Goal: Information Seeking & Learning: Learn about a topic

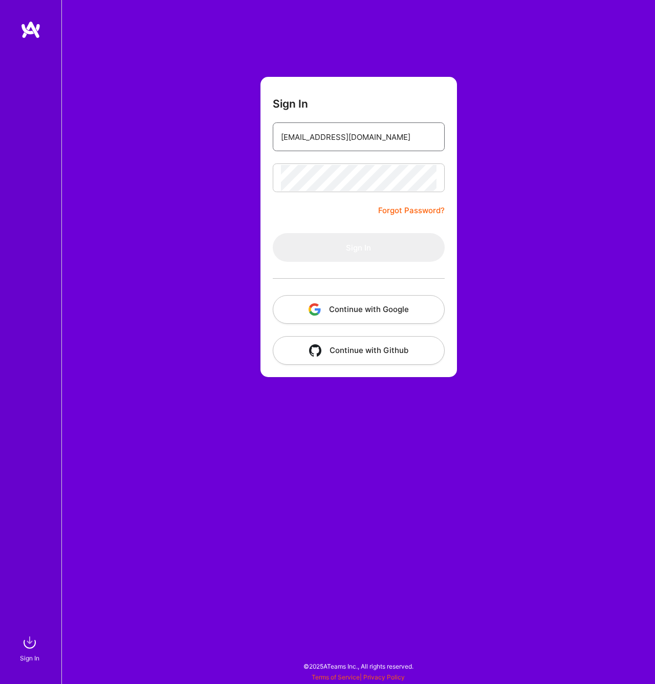
type input "[EMAIL_ADDRESS][DOMAIN_NAME]"
click at [358, 247] on button "Sign In" at bounding box center [359, 247] width 172 height 29
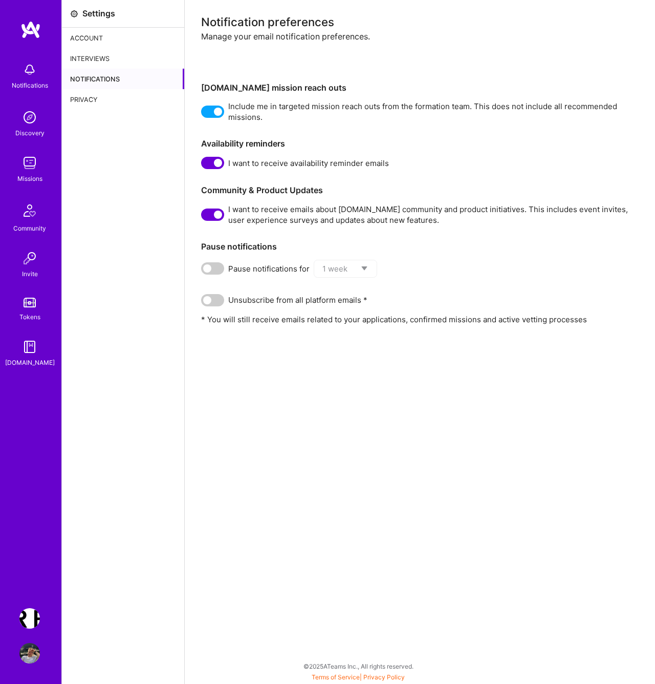
click at [29, 166] on img at bounding box center [29, 163] width 20 height 20
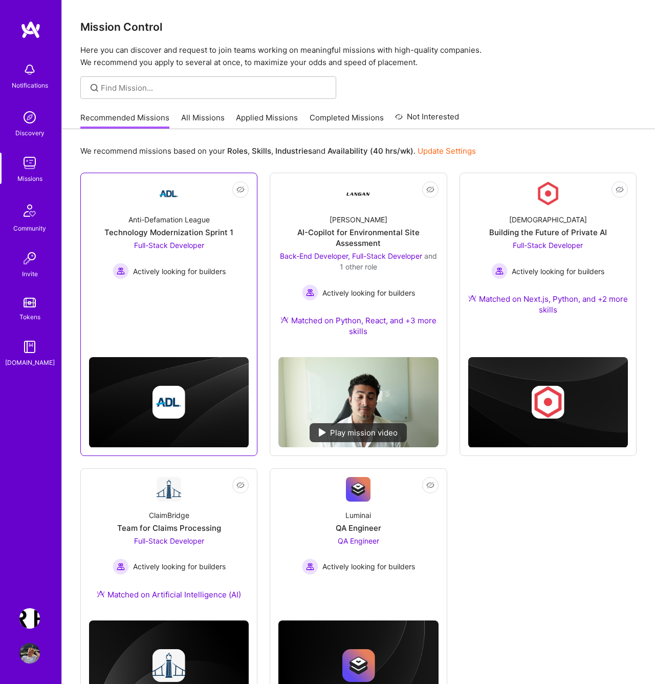
click at [218, 220] on div "Anti-Defamation League Technology Modernization Sprint 1 Full-Stack Developer A…" at bounding box center [169, 242] width 160 height 73
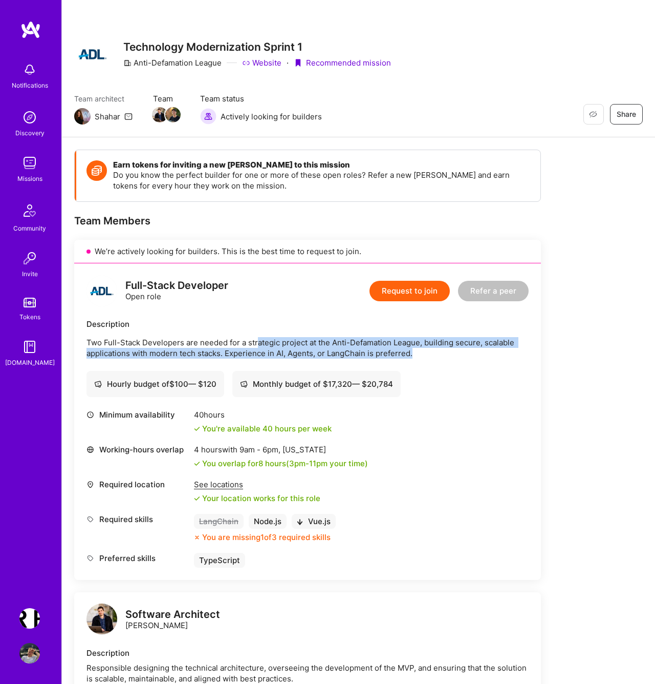
drag, startPoint x: 258, startPoint y: 338, endPoint x: 440, endPoint y: 350, distance: 183.2
click at [440, 350] on p "Two Full-Stack Developers are needed for a strategic project at the Anti-Defama…" at bounding box center [308, 348] width 442 height 22
drag, startPoint x: 440, startPoint y: 350, endPoint x: 401, endPoint y: 336, distance: 41.8
click at [401, 336] on div "Description Two Full-Stack Developers are needed for a strategic project at the…" at bounding box center [308, 338] width 442 height 40
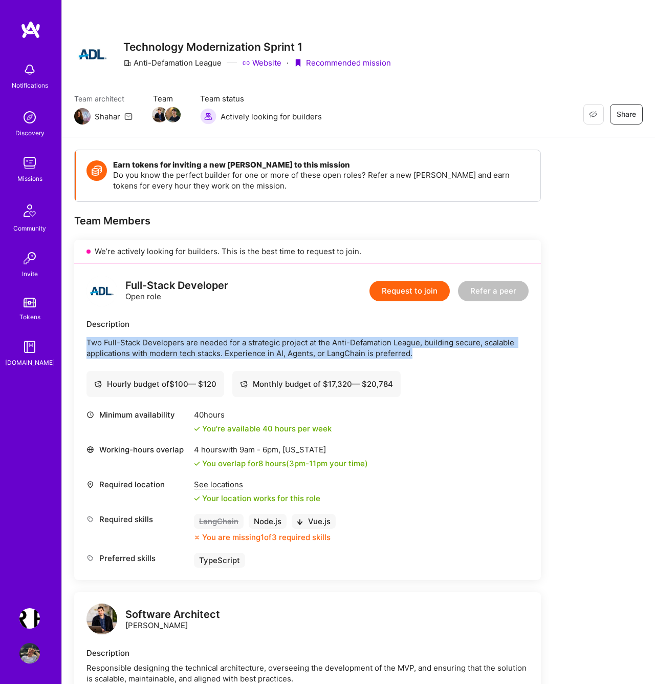
click at [401, 336] on div "Description Two Full-Stack Developers are needed for a strategic project at the…" at bounding box center [308, 338] width 442 height 40
drag, startPoint x: 401, startPoint y: 336, endPoint x: 460, endPoint y: 351, distance: 61.1
click at [460, 351] on div "Description Two Full-Stack Developers are needed for a strategic project at the…" at bounding box center [308, 338] width 442 height 40
click at [460, 351] on p "Two Full-Stack Developers are needed for a strategic project at the Anti-Defama…" at bounding box center [308, 348] width 442 height 22
drag, startPoint x: 460, startPoint y: 351, endPoint x: 415, endPoint y: 320, distance: 54.5
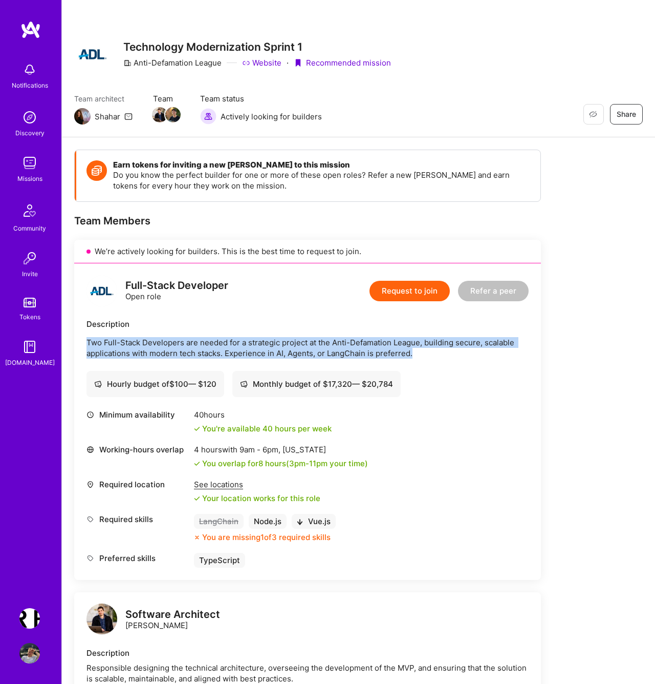
click at [415, 320] on div "Description Two Full-Stack Developers are needed for a strategic project at the…" at bounding box center [308, 338] width 442 height 40
click at [415, 320] on div "Description" at bounding box center [308, 323] width 442 height 11
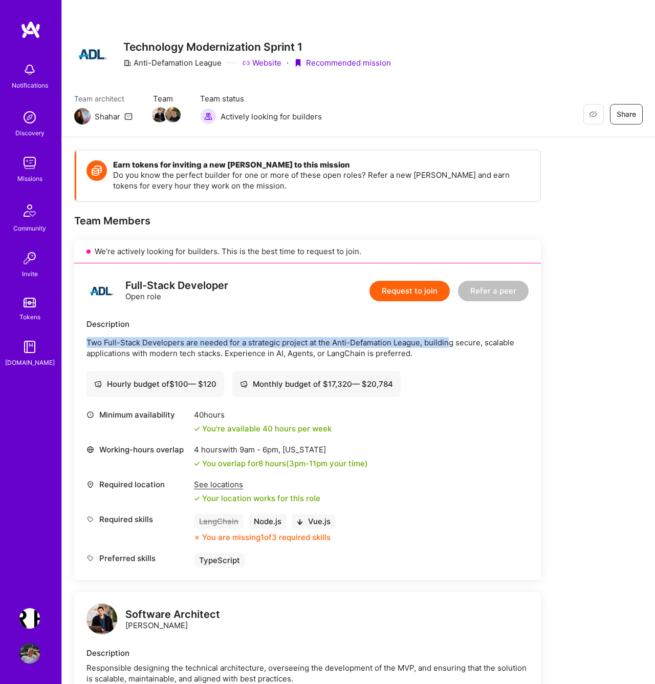
drag, startPoint x: 415, startPoint y: 320, endPoint x: 451, endPoint y: 337, distance: 39.4
click at [451, 337] on div "Description Two Full-Stack Developers are needed for a strategic project at the…" at bounding box center [308, 338] width 442 height 40
click at [451, 337] on p "Two Full-Stack Developers are needed for a strategic project at the Anti-Defama…" at bounding box center [308, 348] width 442 height 22
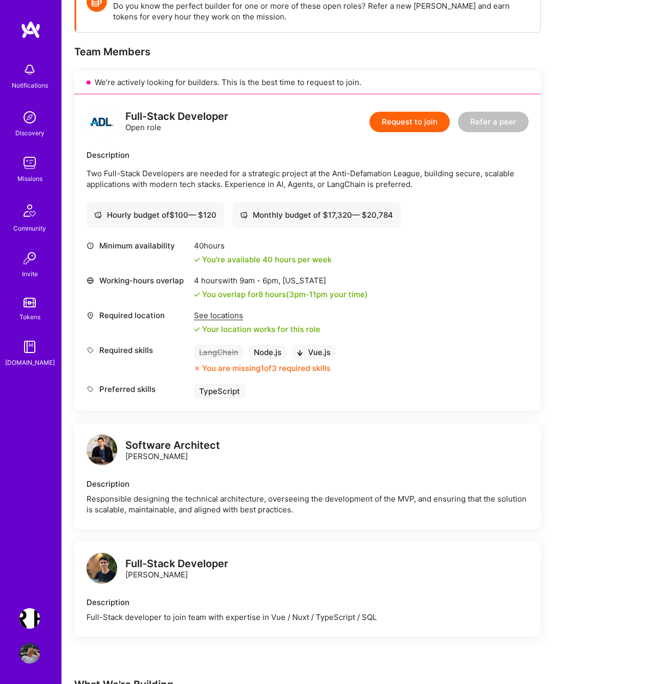
scroll to position [171, 0]
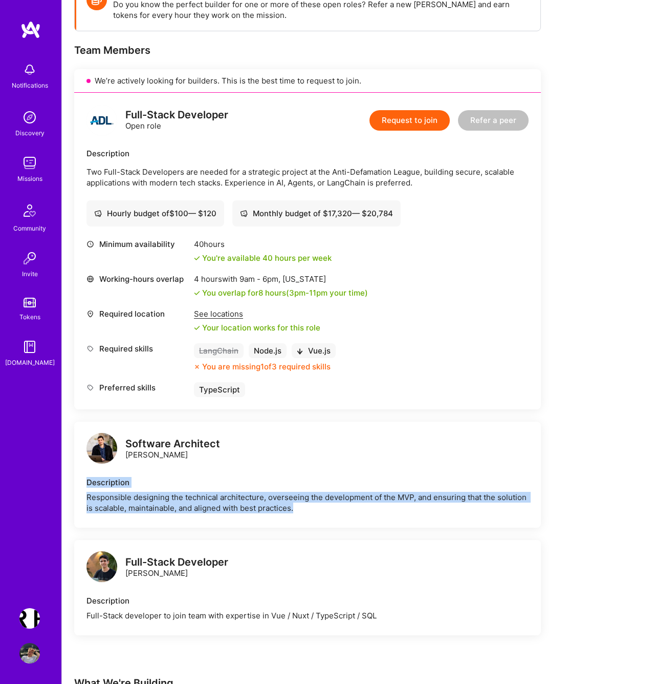
drag, startPoint x: 314, startPoint y: 475, endPoint x: 325, endPoint y: 514, distance: 41.0
click at [325, 514] on div "Software Architect [PERSON_NAME] Description Responsible designing the technica…" at bounding box center [307, 474] width 467 height 106
drag, startPoint x: 325, startPoint y: 514, endPoint x: 325, endPoint y: 493, distance: 21.5
click at [325, 493] on div "Software Architect [PERSON_NAME] Description Responsible designing the technica…" at bounding box center [307, 474] width 467 height 106
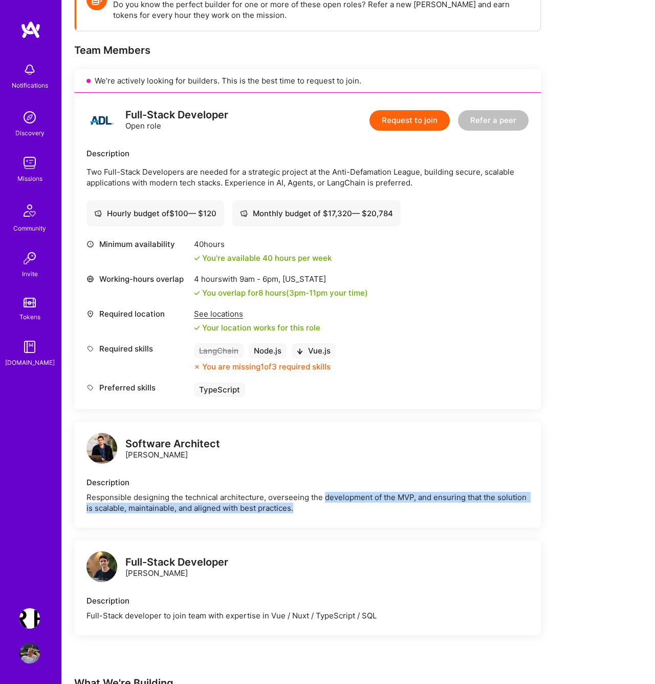
click at [325, 493] on div "Responsible designing the technical architecture, overseeing the development of…" at bounding box center [308, 503] width 442 height 22
drag, startPoint x: 325, startPoint y: 493, endPoint x: 326, endPoint y: 467, distance: 25.6
click at [326, 467] on div "Software Architect [PERSON_NAME] Description Responsible designing the technica…" at bounding box center [307, 474] width 467 height 106
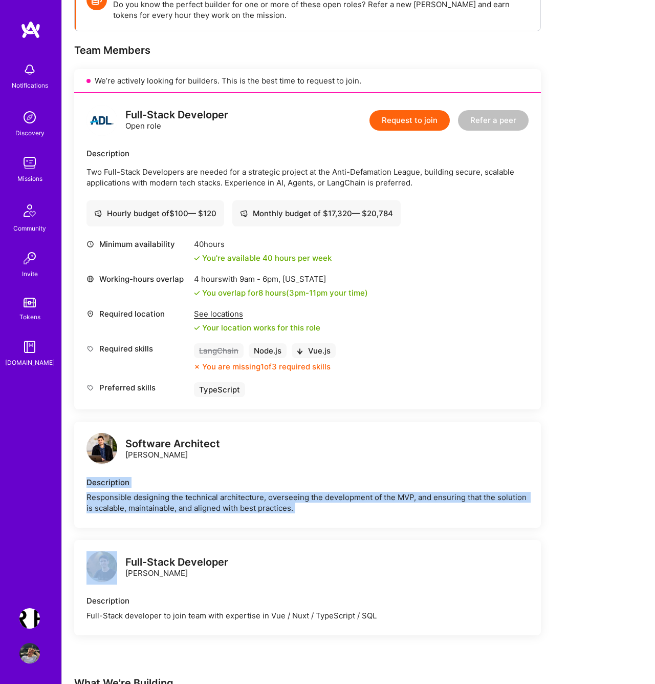
click at [326, 467] on div "Software Architect [PERSON_NAME] Description Responsible designing the technica…" at bounding box center [307, 474] width 467 height 106
drag, startPoint x: 326, startPoint y: 467, endPoint x: 336, endPoint y: 512, distance: 45.6
click at [336, 512] on div "Software Architect [PERSON_NAME] Description Responsible designing the technica…" at bounding box center [307, 474] width 467 height 106
click at [336, 512] on div "Responsible designing the technical architecture, overseeing the development of…" at bounding box center [308, 503] width 442 height 22
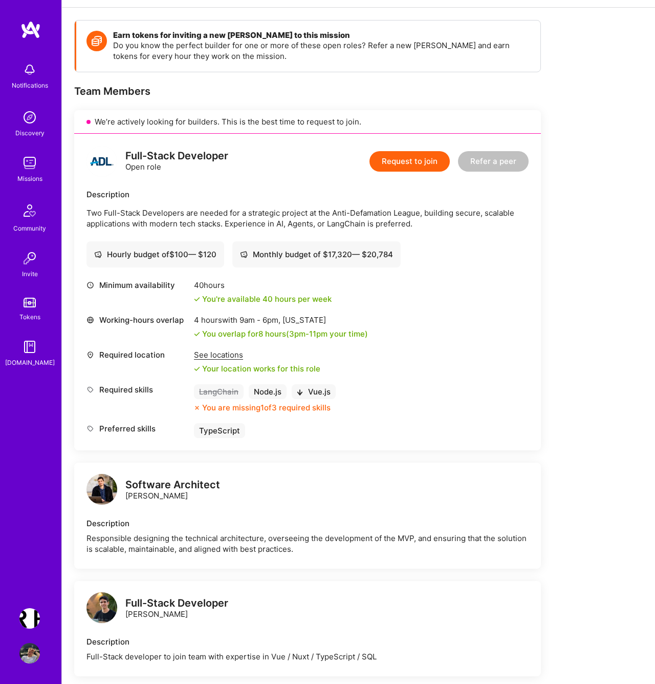
scroll to position [103, 0]
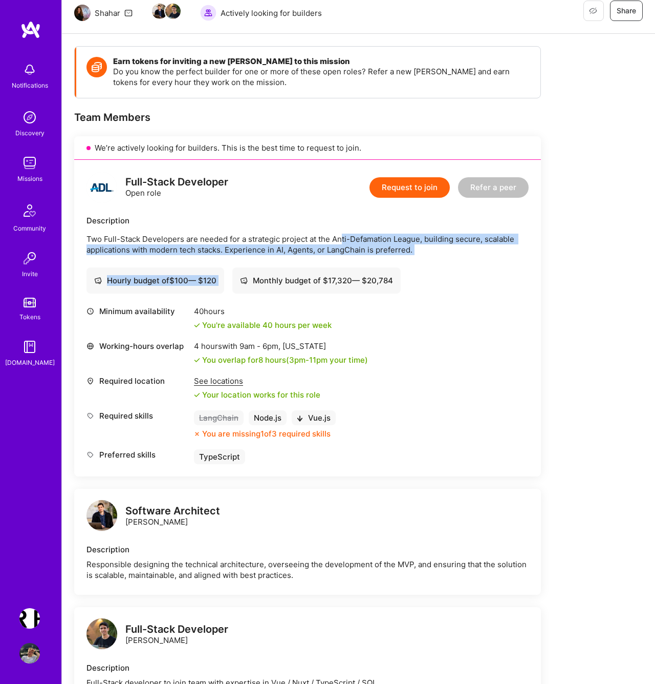
drag, startPoint x: 343, startPoint y: 236, endPoint x: 343, endPoint y: 259, distance: 22.5
click at [343, 259] on div "Full-Stack Developer Open role Request to join Refer a peer Description Two Ful…" at bounding box center [307, 318] width 467 height 316
drag, startPoint x: 343, startPoint y: 259, endPoint x: 337, endPoint y: 226, distance: 32.8
click at [337, 226] on div "Full-Stack Developer Open role Request to join Refer a peer Description Two Ful…" at bounding box center [307, 318] width 467 height 316
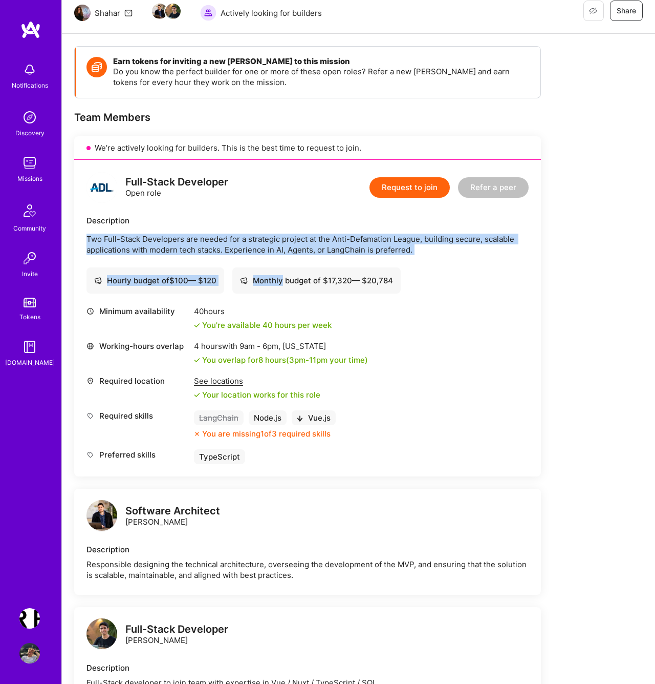
click at [337, 226] on div "Description Two Full-Stack Developers are needed for a strategic project at the…" at bounding box center [308, 235] width 442 height 40
drag, startPoint x: 337, startPoint y: 226, endPoint x: 342, endPoint y: 251, distance: 25.0
click at [342, 251] on div "Description Two Full-Stack Developers are needed for a strategic project at the…" at bounding box center [308, 235] width 442 height 40
click at [342, 251] on p "Two Full-Stack Developers are needed for a strategic project at the Anti-Defama…" at bounding box center [308, 244] width 442 height 22
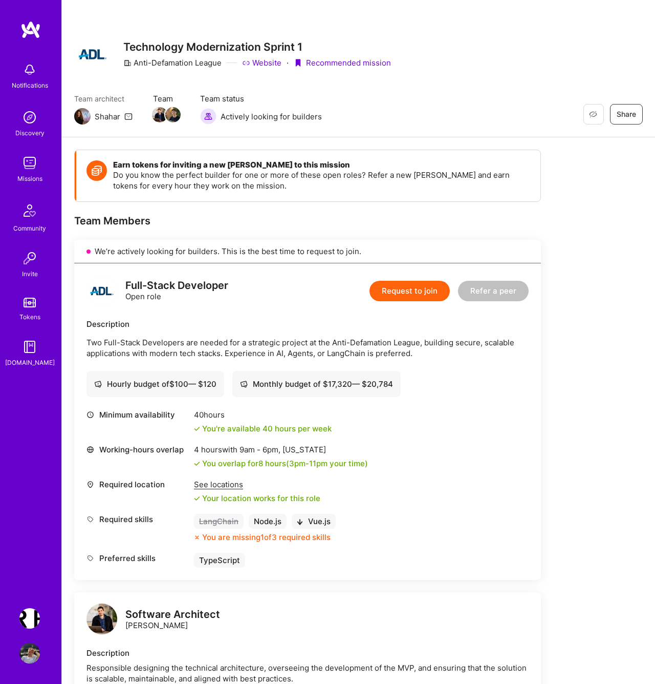
scroll to position [0, 0]
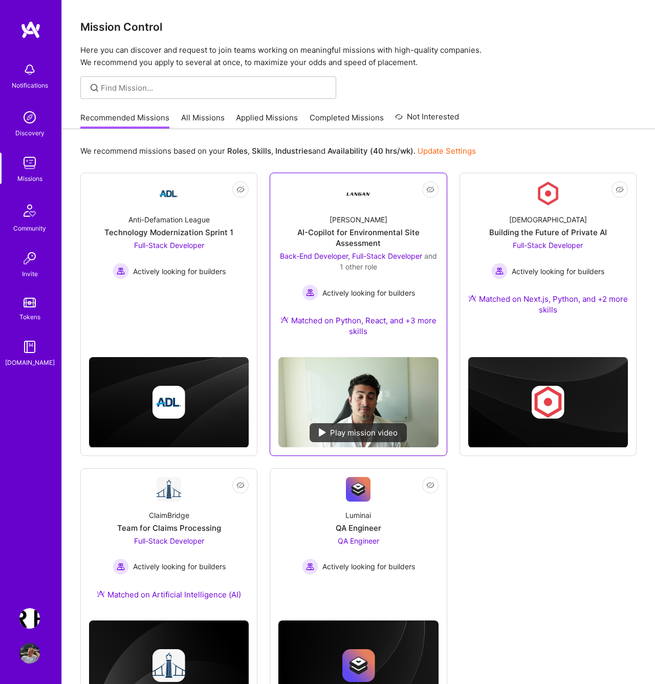
click at [381, 239] on div "AI-Copilot for Environmental Site Assessment" at bounding box center [359, 238] width 160 height 22
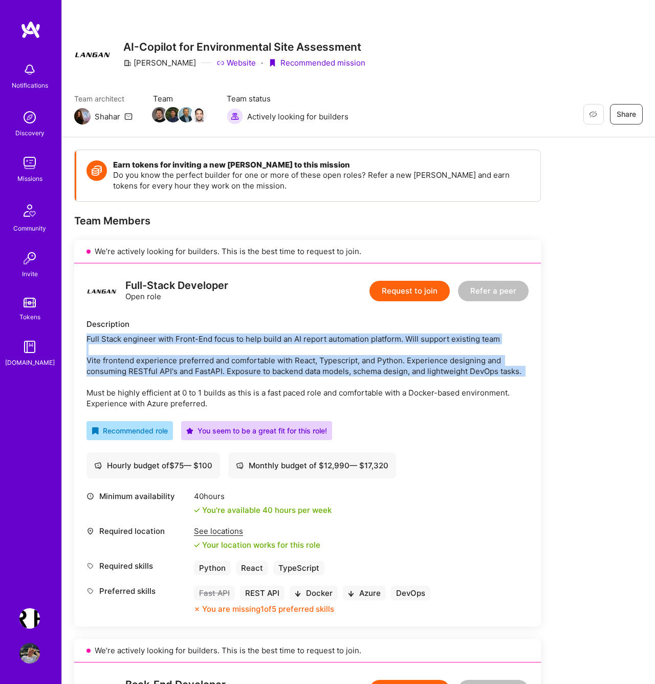
drag, startPoint x: 259, startPoint y: 325, endPoint x: 277, endPoint y: 382, distance: 59.4
click at [277, 382] on div "Description Full Stack engineer with Front-End focus to help build an AI report…" at bounding box center [308, 363] width 442 height 90
click at [277, 382] on div "Full Stack engineer with Front-End focus to help build an AI report automation …" at bounding box center [308, 370] width 442 height 75
drag, startPoint x: 277, startPoint y: 382, endPoint x: 290, endPoint y: 322, distance: 62.0
click at [290, 322] on div "Description Full Stack engineer with Front-End focus to help build an AI report…" at bounding box center [308, 363] width 442 height 90
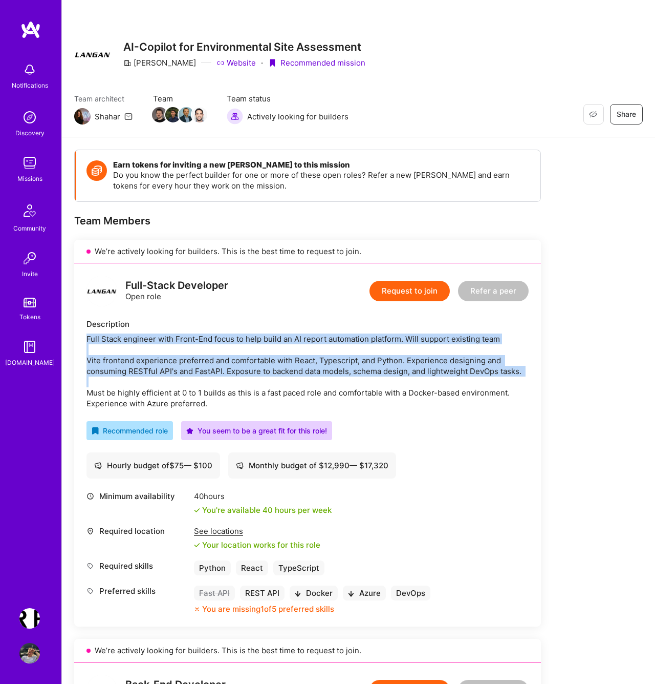
click at [290, 322] on div "Description" at bounding box center [308, 323] width 442 height 11
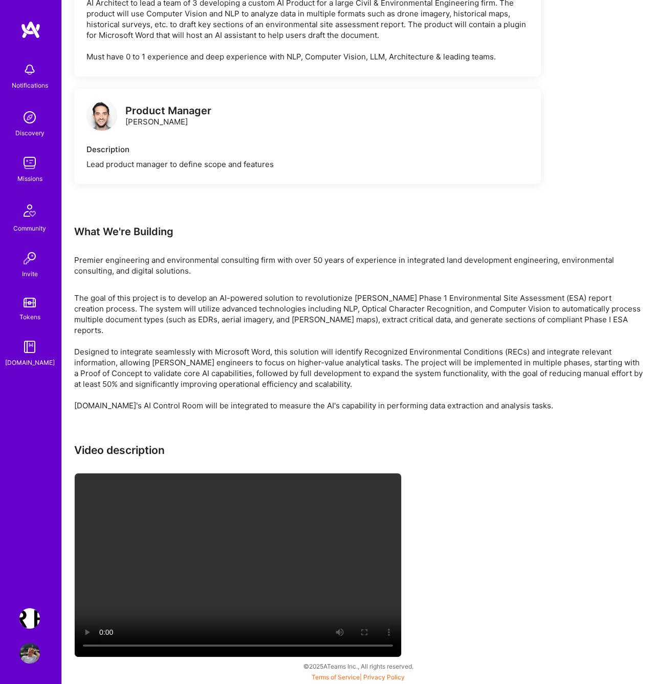
scroll to position [1753, 0]
